Goal: Task Accomplishment & Management: Use online tool/utility

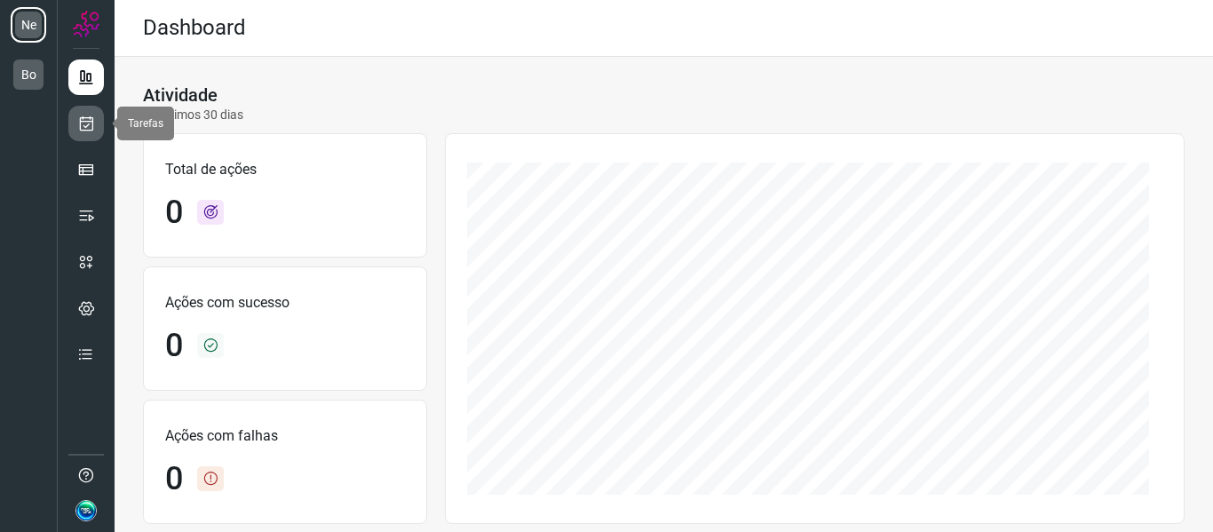
click at [89, 124] on icon at bounding box center [86, 124] width 19 height 18
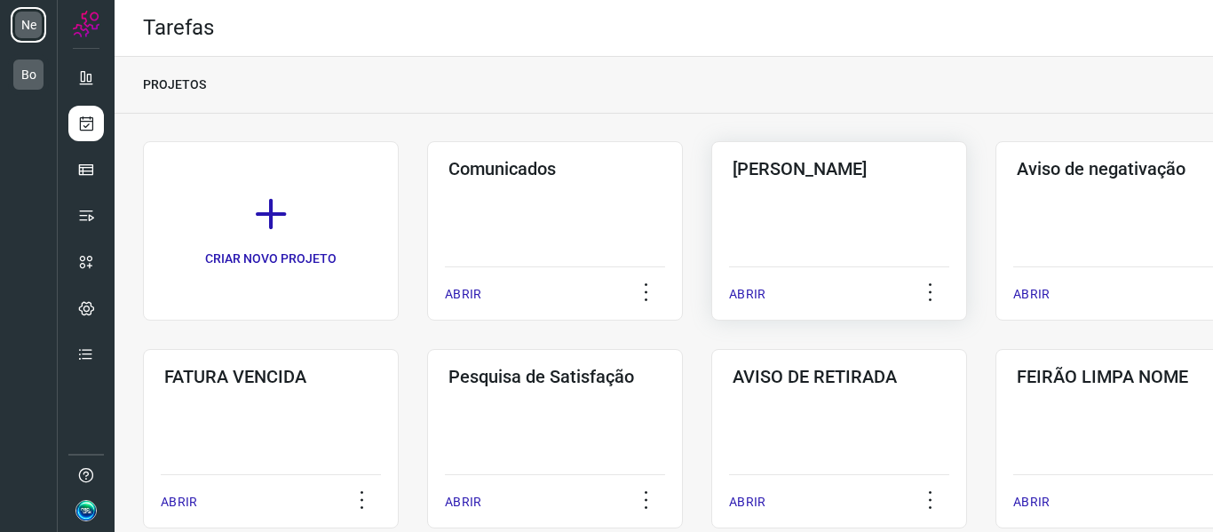
click at [996, 236] on div "Pós Serviço ABRIR" at bounding box center [1124, 230] width 256 height 179
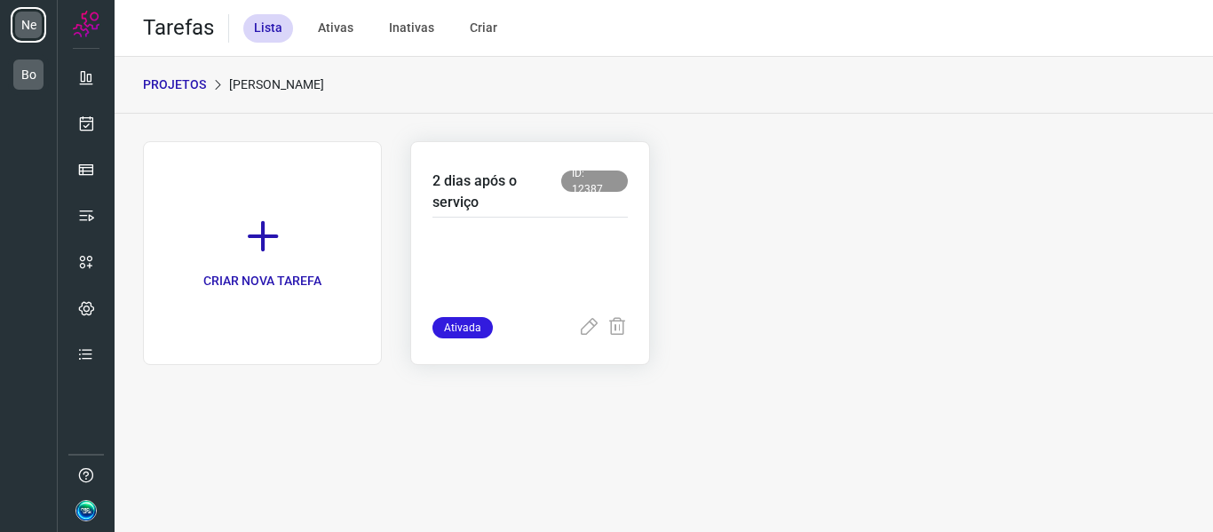
click at [523, 255] on p at bounding box center [530, 272] width 195 height 89
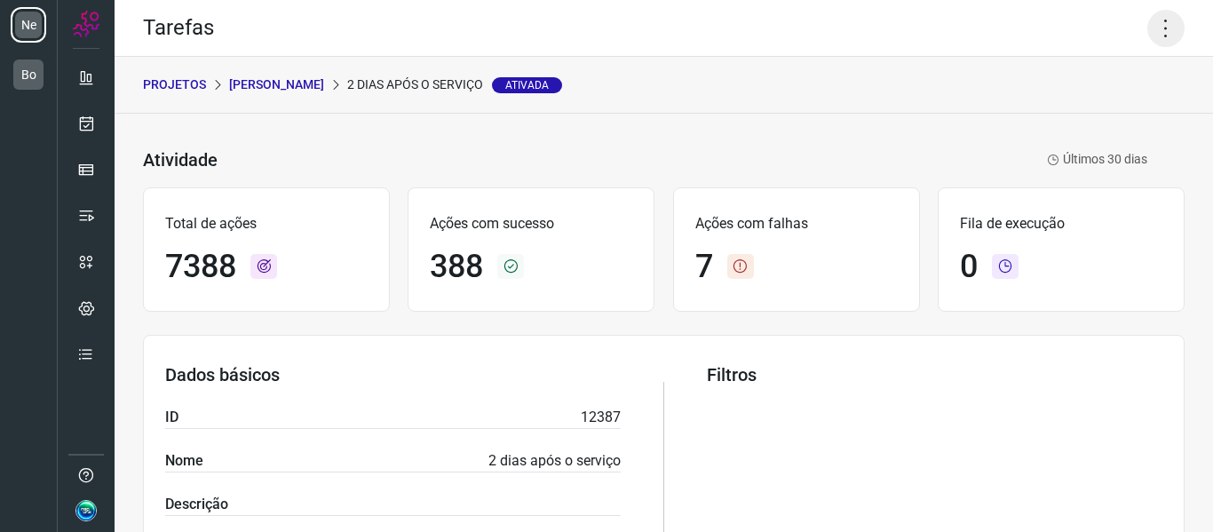
click at [1156, 32] on icon at bounding box center [1165, 28] width 37 height 37
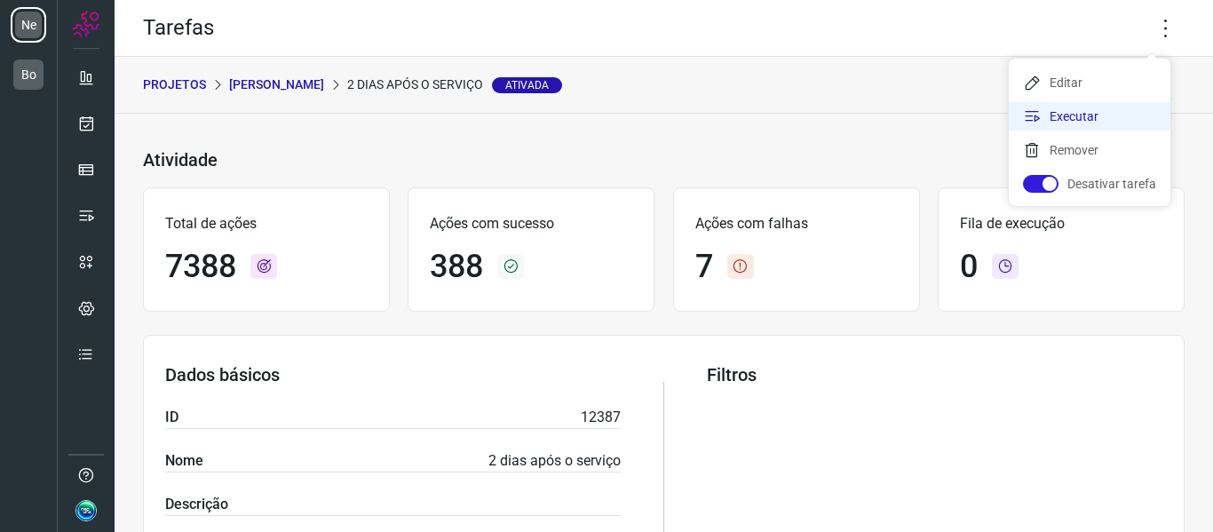
click at [1086, 118] on li "Executar" at bounding box center [1090, 116] width 162 height 28
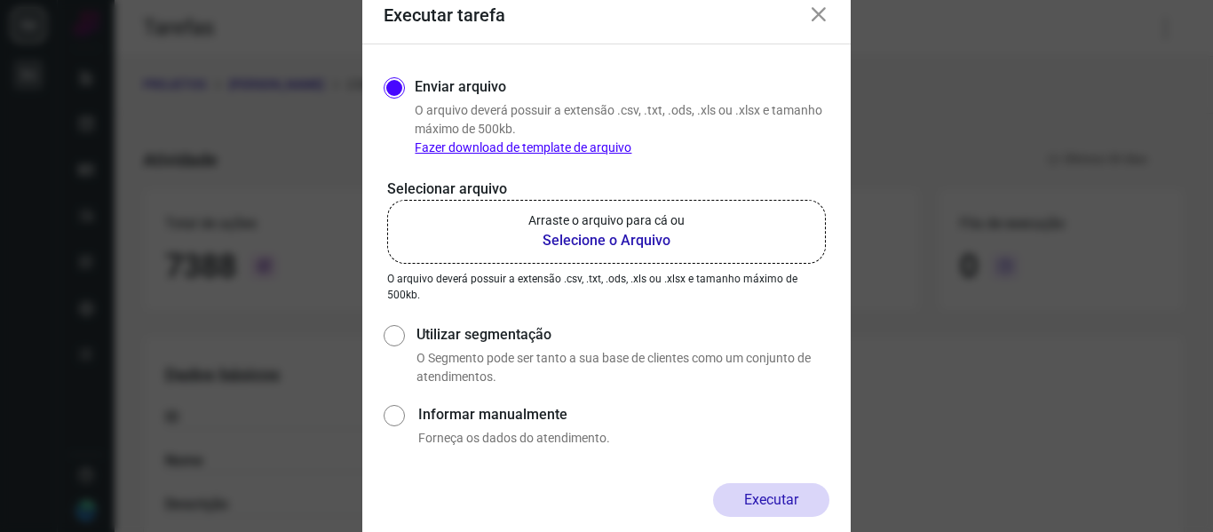
click at [653, 237] on b "Selecione o Arquivo" at bounding box center [606, 240] width 156 height 21
click at [0, 0] on input "Arraste o arquivo para cá ou Selecione o Arquivo" at bounding box center [0, 0] width 0 height 0
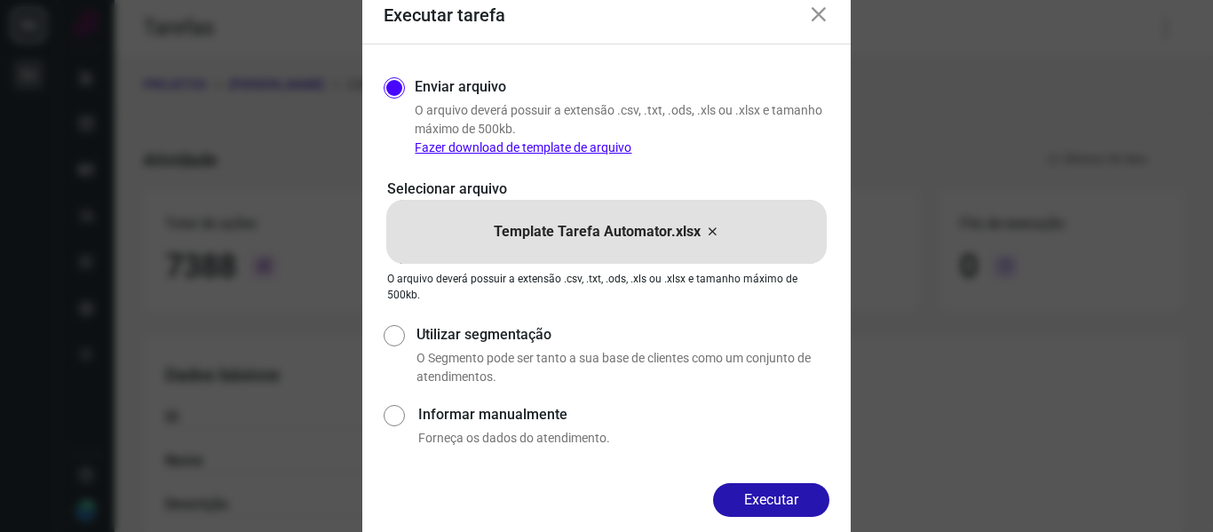
click at [714, 232] on icon at bounding box center [712, 231] width 14 height 21
click at [0, 0] on input "Template Tarefa Automator.xlsx" at bounding box center [0, 0] width 0 height 0
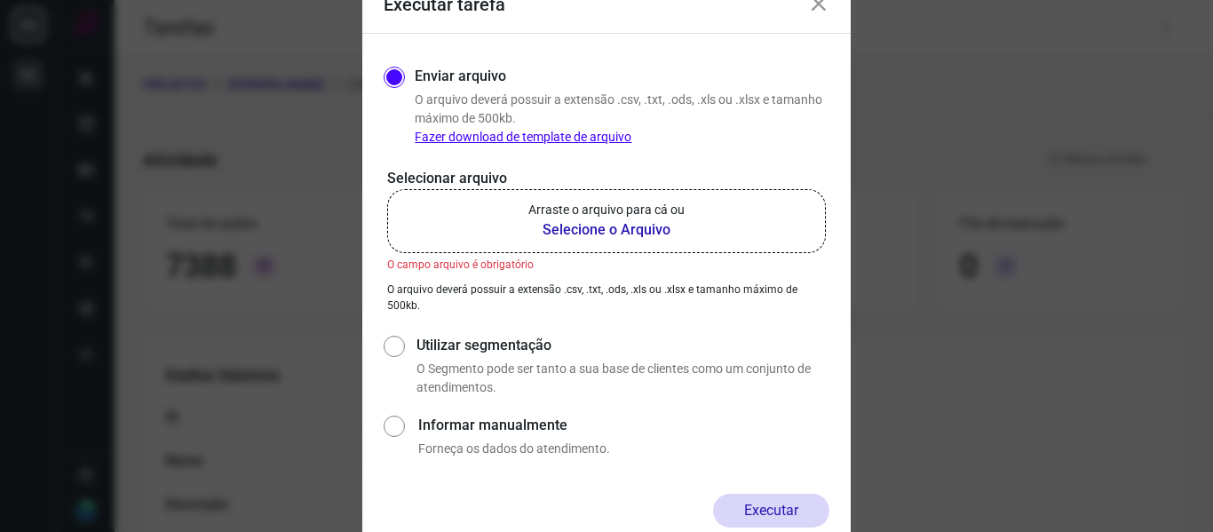
drag, startPoint x: 816, startPoint y: 7, endPoint x: 833, endPoint y: 4, distance: 17.1
click at [816, 7] on icon at bounding box center [818, 4] width 21 height 21
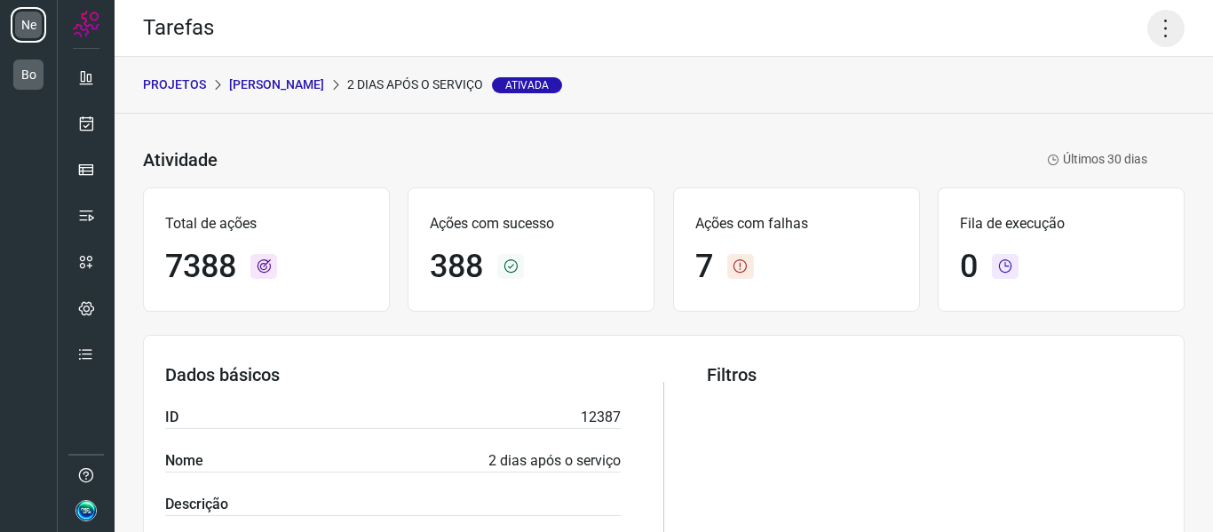
click at [1147, 32] on icon at bounding box center [1165, 28] width 37 height 37
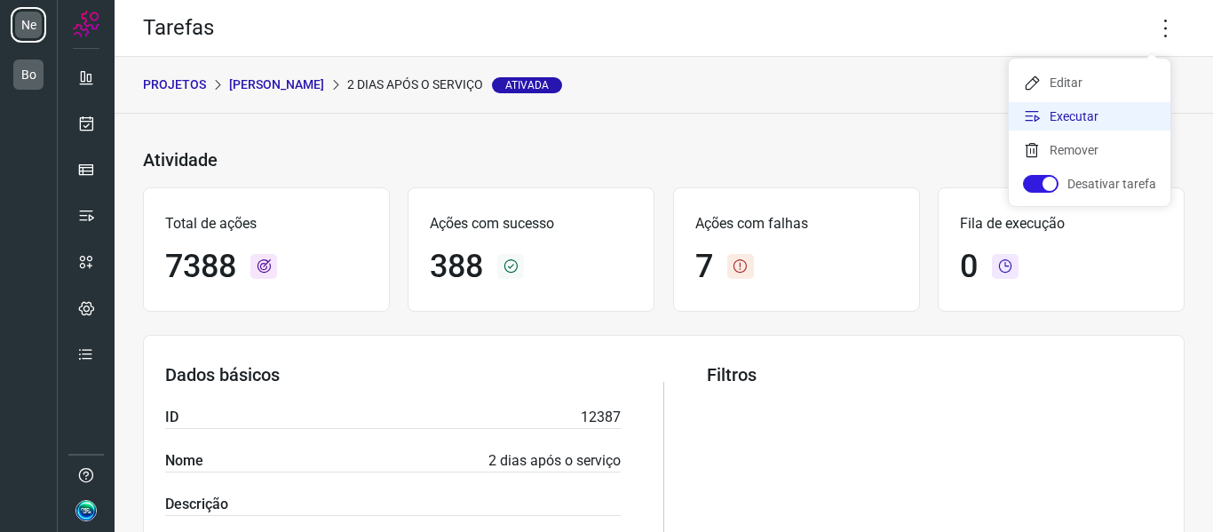
click at [1080, 113] on li "Executar" at bounding box center [1090, 116] width 162 height 28
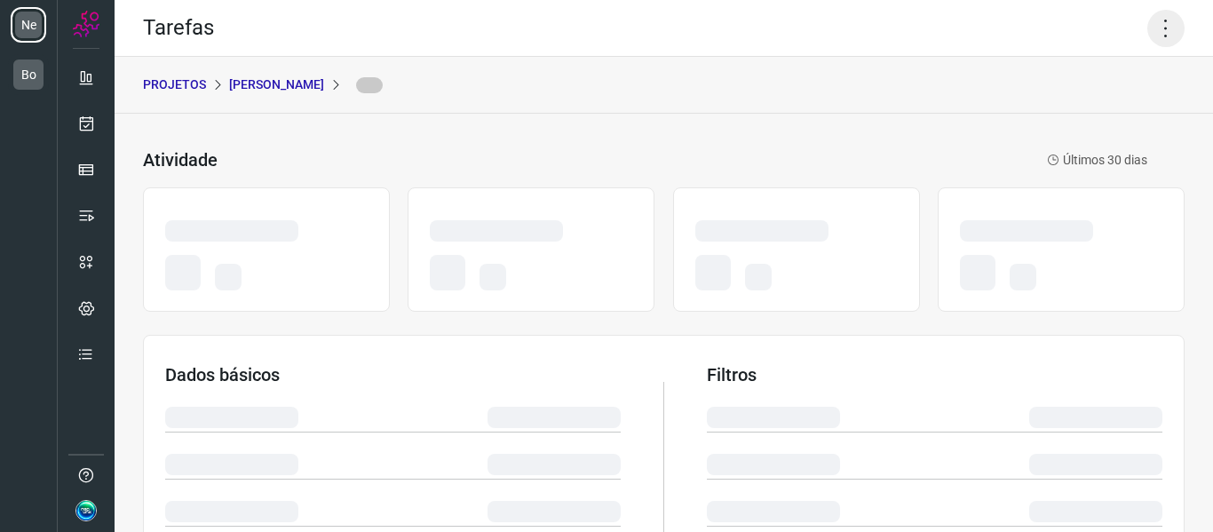
click at [1160, 29] on icon at bounding box center [1165, 28] width 37 height 37
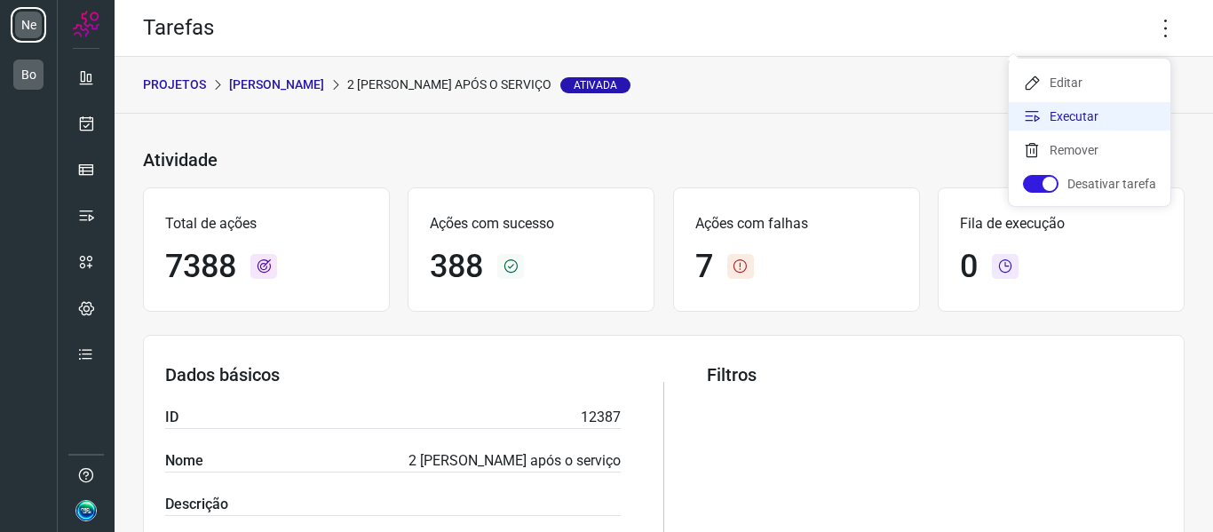
click at [1073, 115] on li "Executar" at bounding box center [1090, 116] width 162 height 28
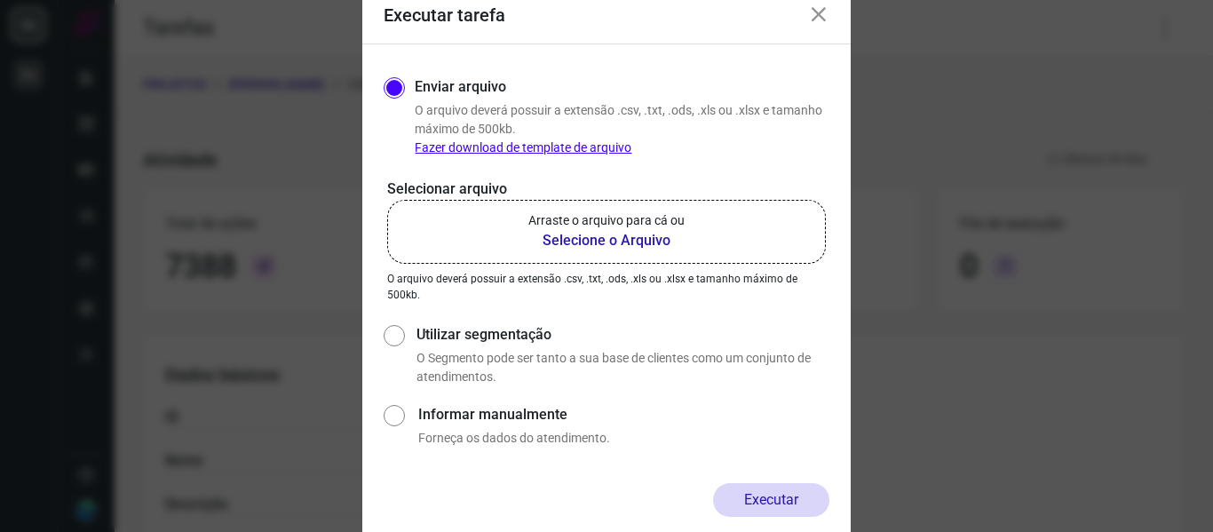
click at [521, 241] on label "Arraste o arquivo para cá ou Selecione o Arquivo" at bounding box center [606, 232] width 439 height 64
click at [0, 0] on input "Arraste o arquivo para cá ou Selecione o Arquivo" at bounding box center [0, 0] width 0 height 0
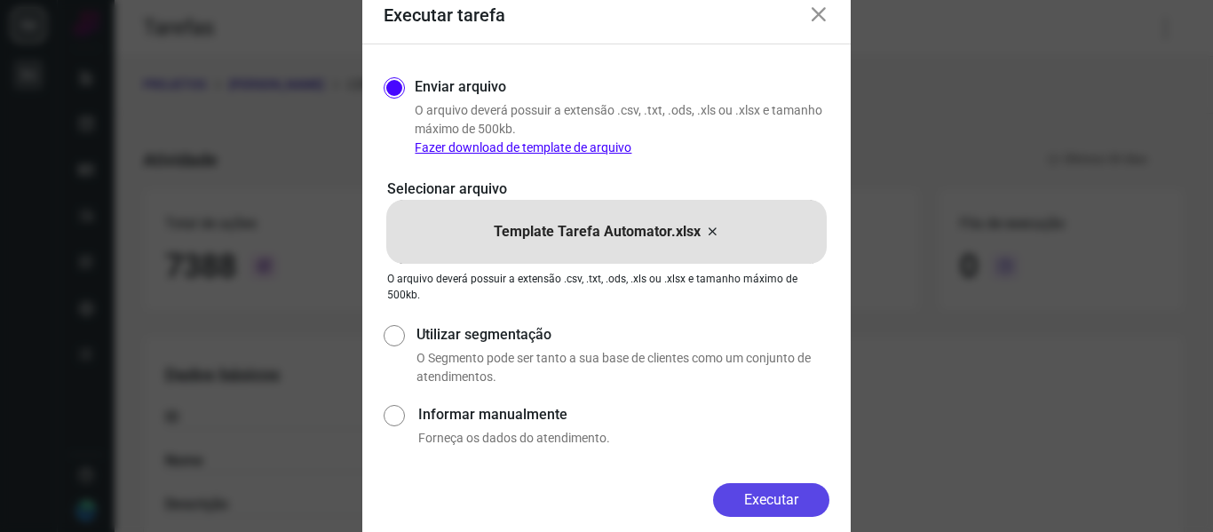
click at [780, 489] on button "Executar" at bounding box center [771, 500] width 116 height 34
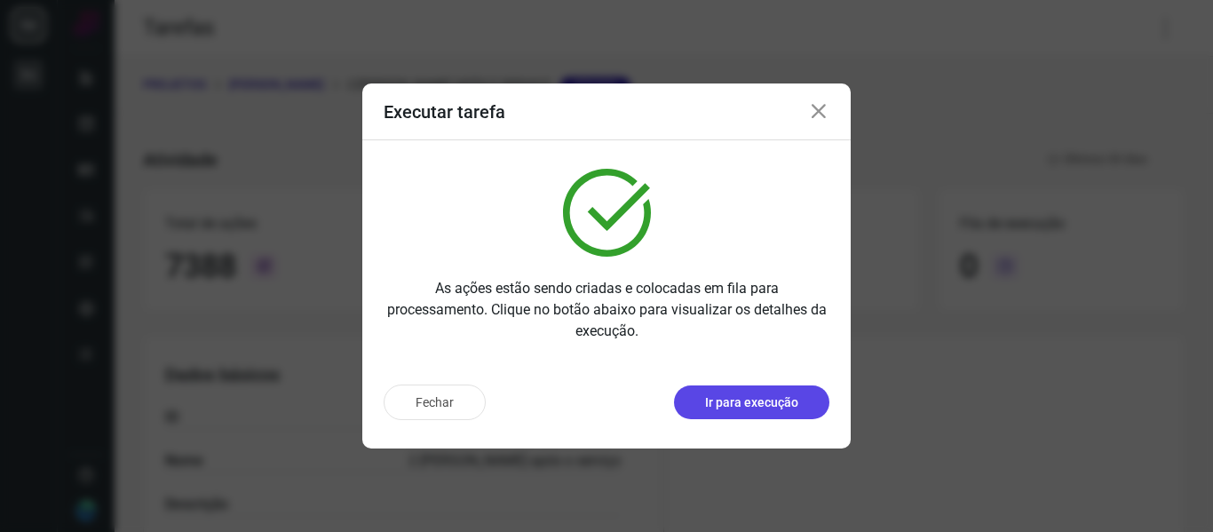
click at [793, 402] on p "Ir para execução" at bounding box center [751, 402] width 93 height 19
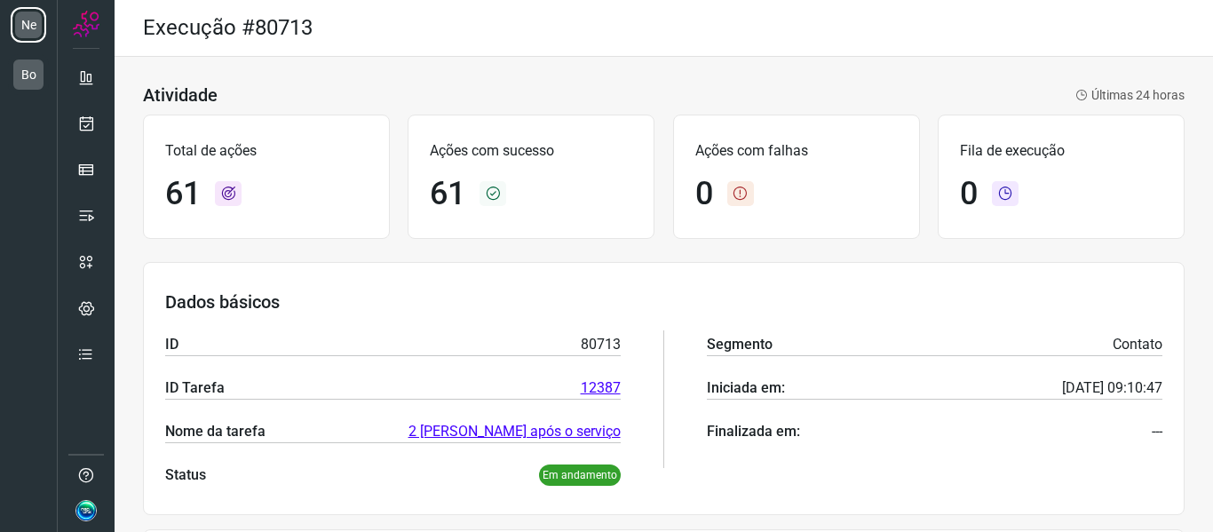
click at [778, 268] on div "Dados básicos ID 80713 ID Tarefa 12387 Nome da tarefa 2 [PERSON_NAME] após o se…" at bounding box center [664, 388] width 1042 height 253
